Goal: Task Accomplishment & Management: Manage account settings

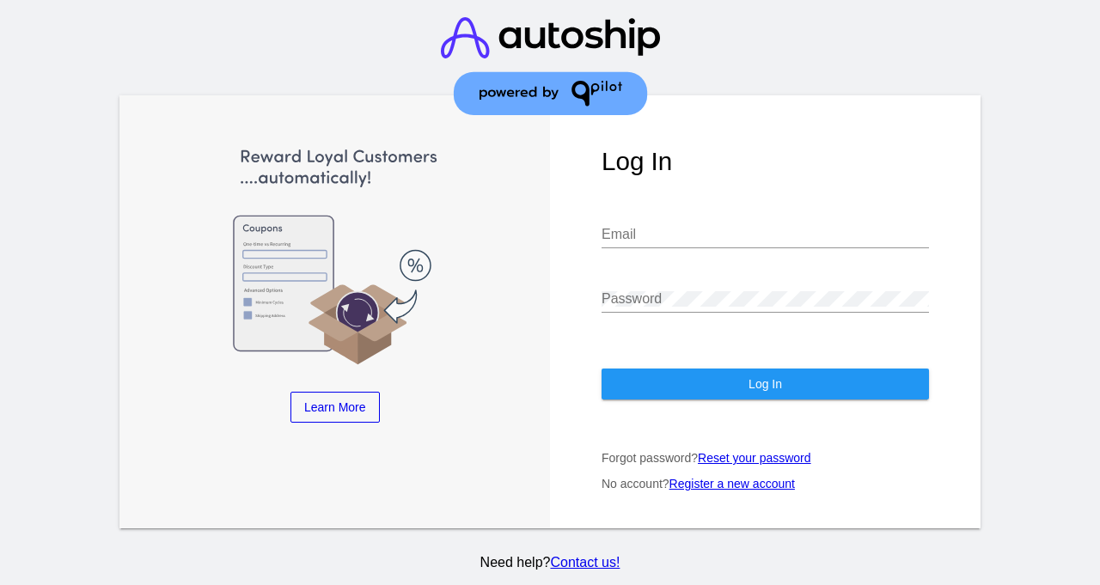
type input "[EMAIL_ADDRESS][DOMAIN_NAME]"
click at [666, 387] on div "Log In [EMAIL_ADDRESS][DOMAIN_NAME] Email Password Log In Forgot password? Rese…" at bounding box center [765, 311] width 430 height 433
click at [664, 369] on button "Log In" at bounding box center [764, 384] width 327 height 31
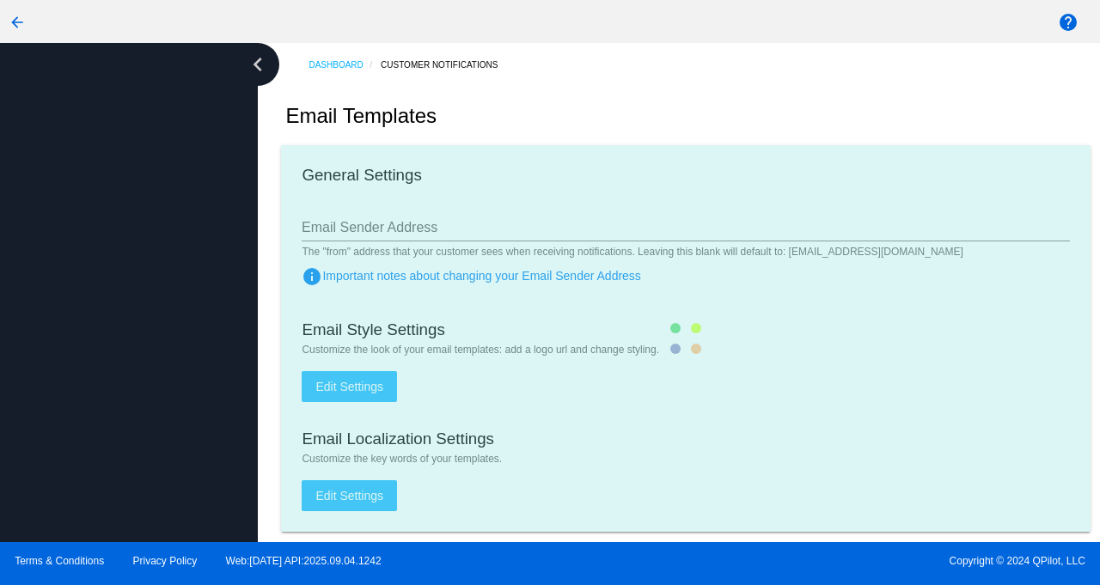
type input "[EMAIL_ADDRESS][DOMAIN_NAME]"
checkbox input "true"
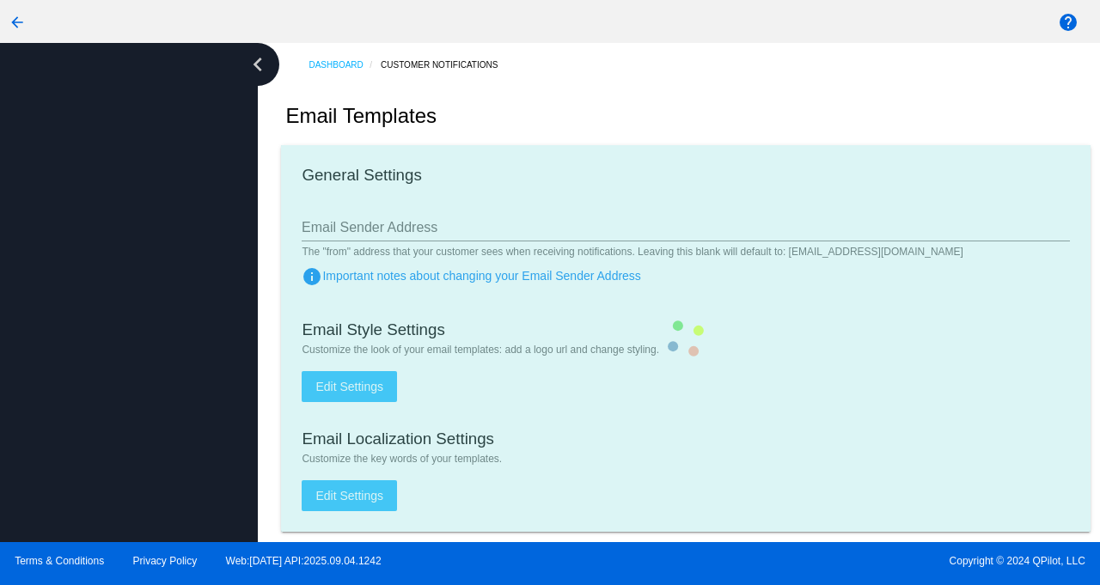
type input "[PERSON_NAME][EMAIL_ADDRESS][DOMAIN_NAME]"
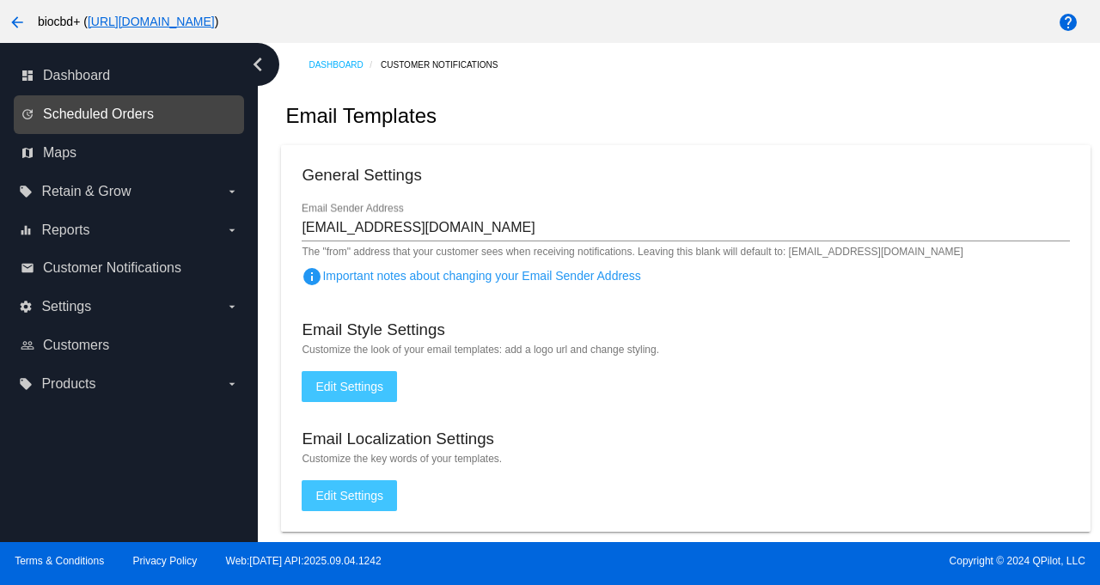
click at [92, 119] on span "Scheduled Orders" at bounding box center [98, 114] width 111 height 15
